Goal: Task Accomplishment & Management: Manage account settings

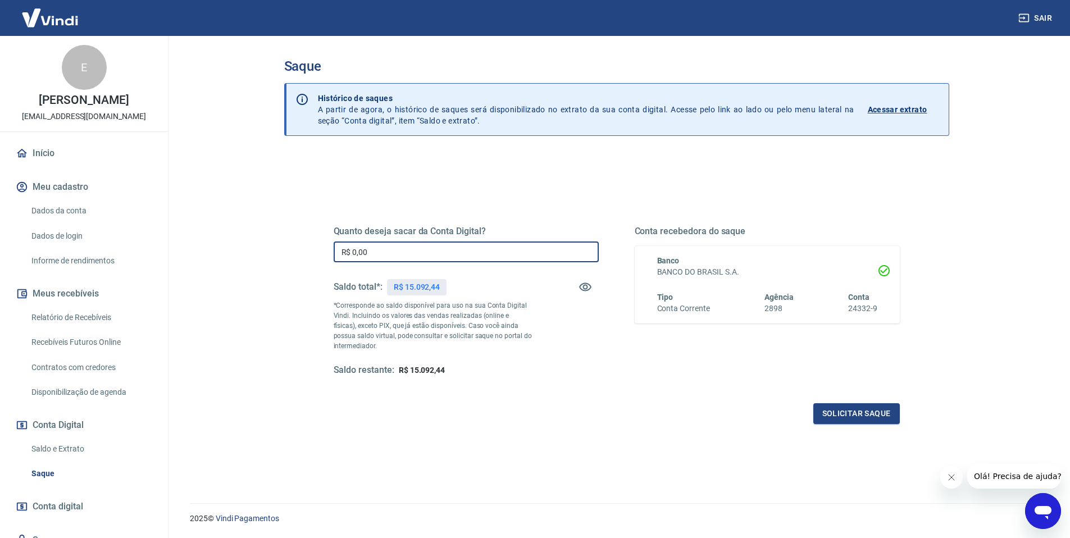
click at [366, 249] on input "R$ 0,00" at bounding box center [466, 252] width 265 height 21
click at [374, 257] on input "R$ 15.092,00" at bounding box center [466, 252] width 265 height 21
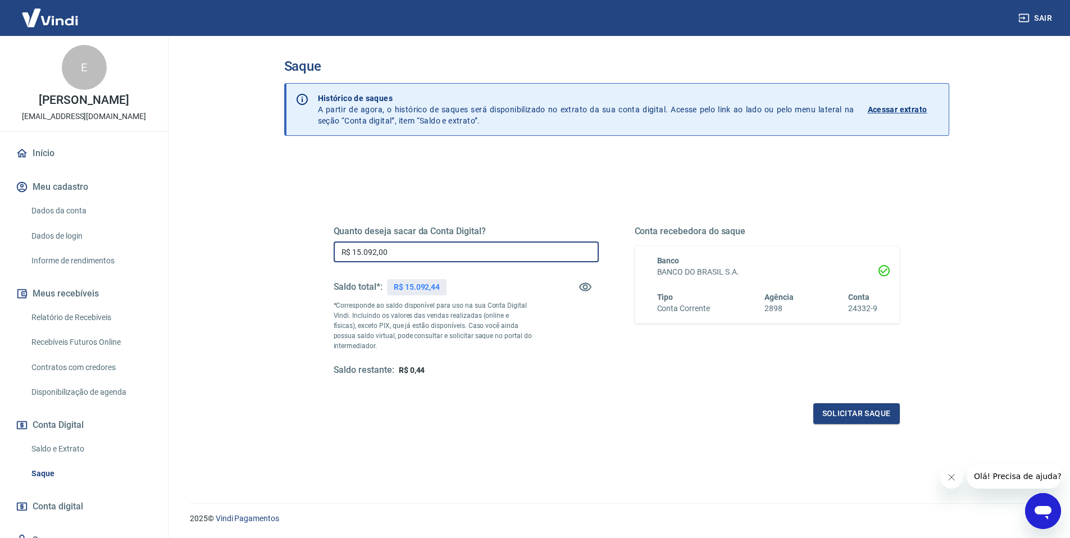
click at [374, 257] on input "R$ 15.092,00" at bounding box center [466, 252] width 265 height 21
type input "R$ 15.092,00"
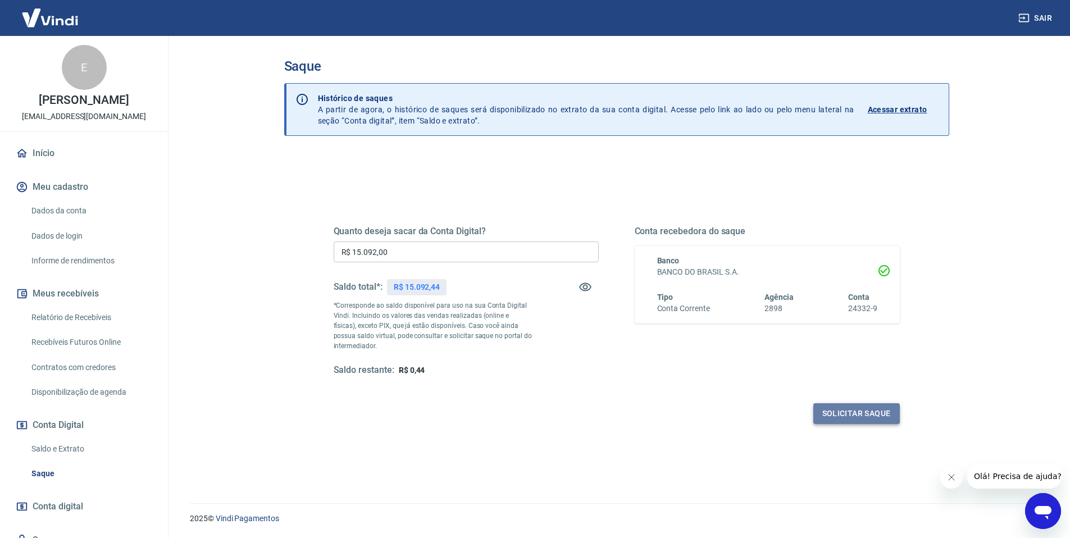
click at [842, 405] on button "Solicitar saque" at bounding box center [856, 413] width 87 height 21
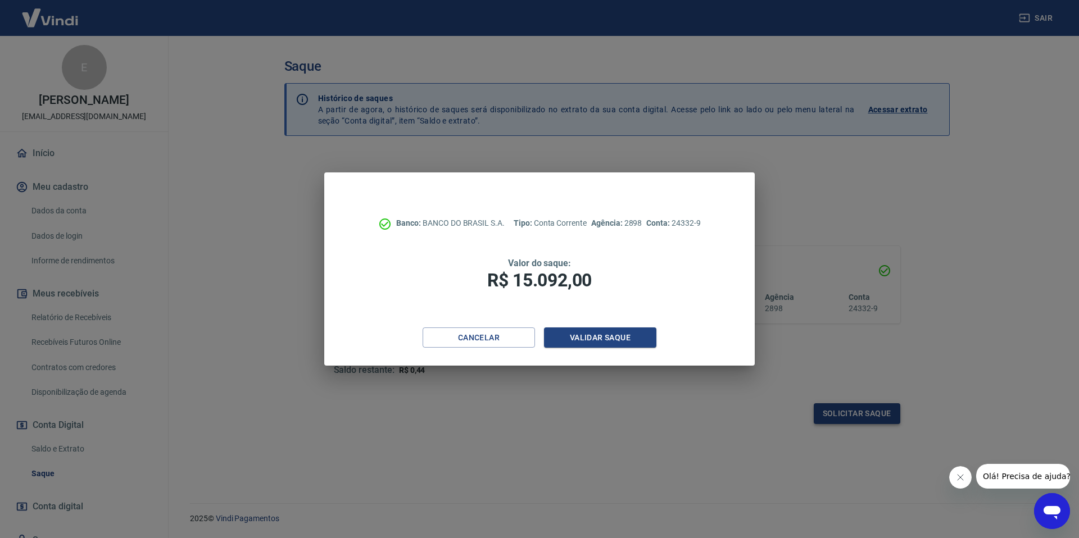
click at [848, 416] on div "Banco: BANCO DO BRASIL S.A. Tipo: Conta Corrente Agência: 2898 Conta: 24332-9 V…" at bounding box center [539, 269] width 1079 height 538
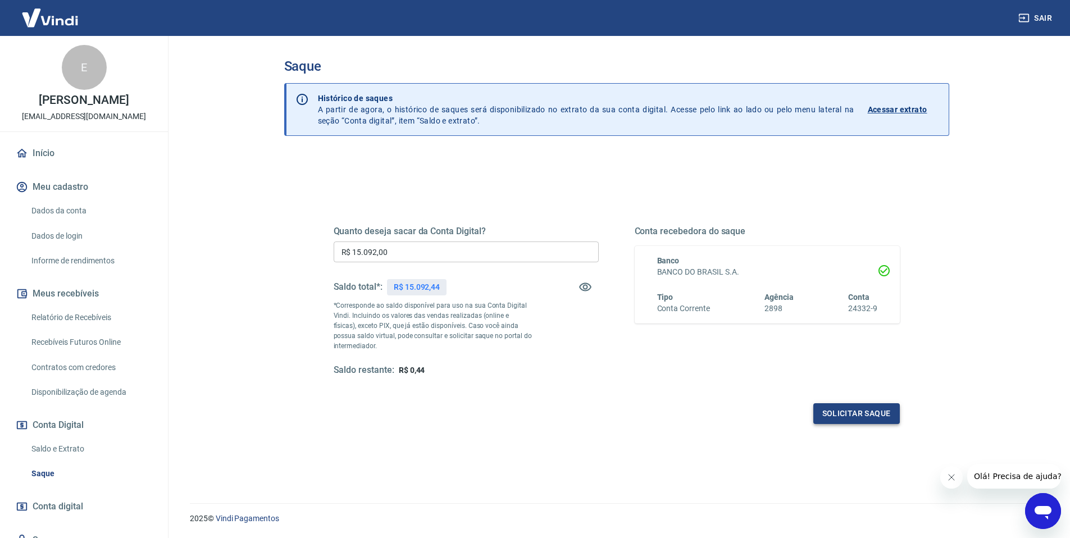
click at [835, 419] on button "Solicitar saque" at bounding box center [856, 413] width 87 height 21
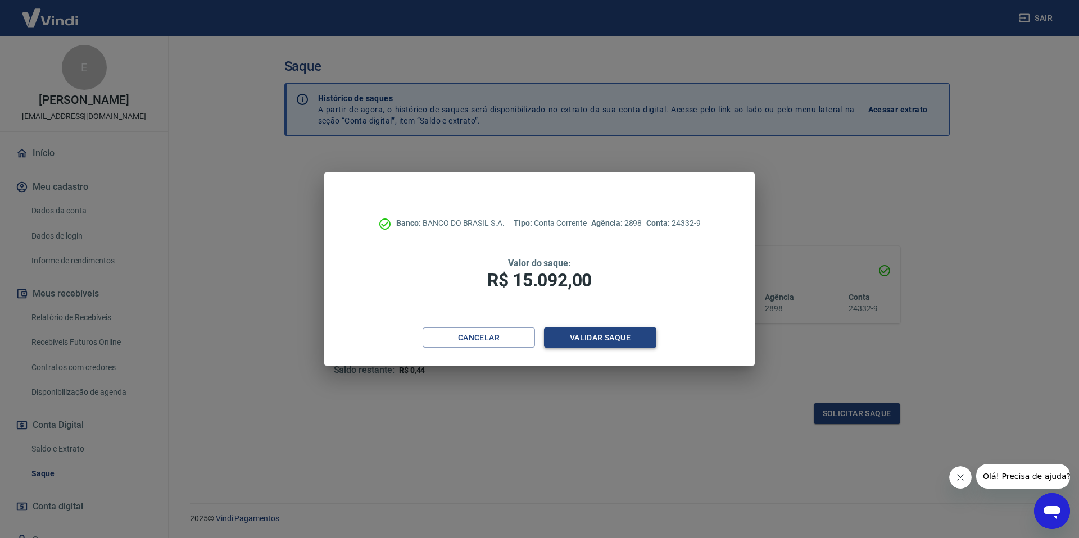
click at [596, 334] on button "Validar saque" at bounding box center [600, 337] width 112 height 21
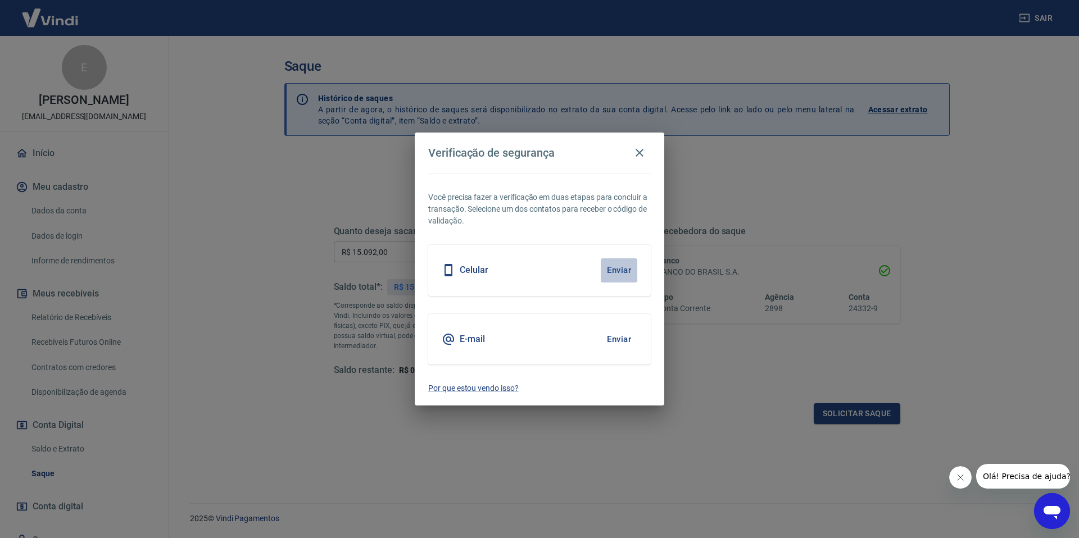
click at [608, 269] on button "Enviar" at bounding box center [619, 270] width 37 height 24
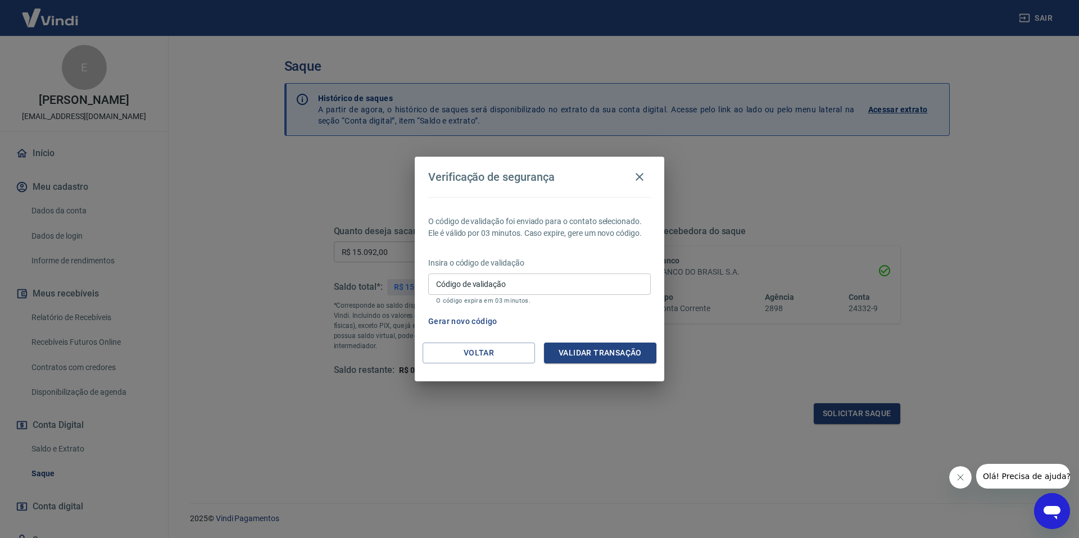
click at [515, 283] on input "Código de validação" at bounding box center [539, 284] width 222 height 21
click at [545, 285] on input "Código de validação" at bounding box center [539, 284] width 222 height 21
type input "322763"
click at [595, 354] on button "Validar transação" at bounding box center [600, 353] width 112 height 21
